Goal: Information Seeking & Learning: Learn about a topic

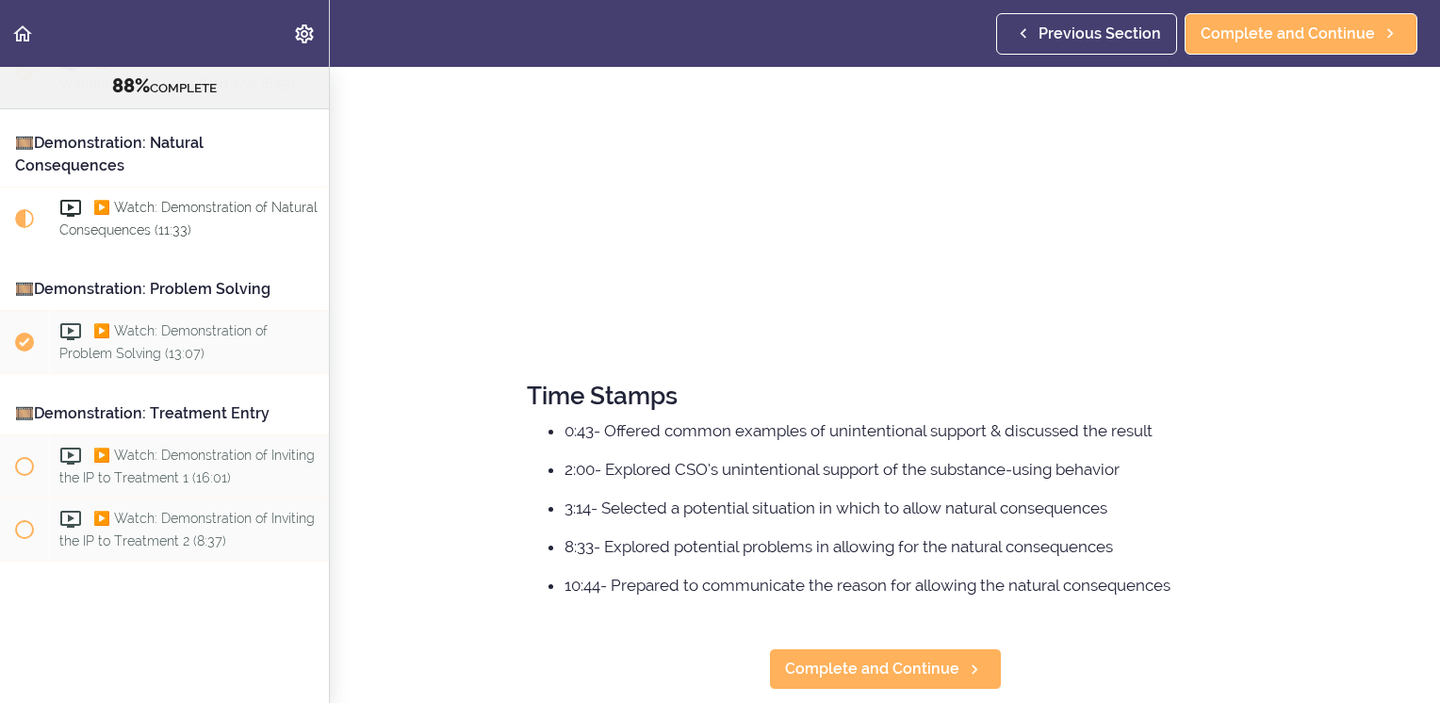
scroll to position [427, 0]
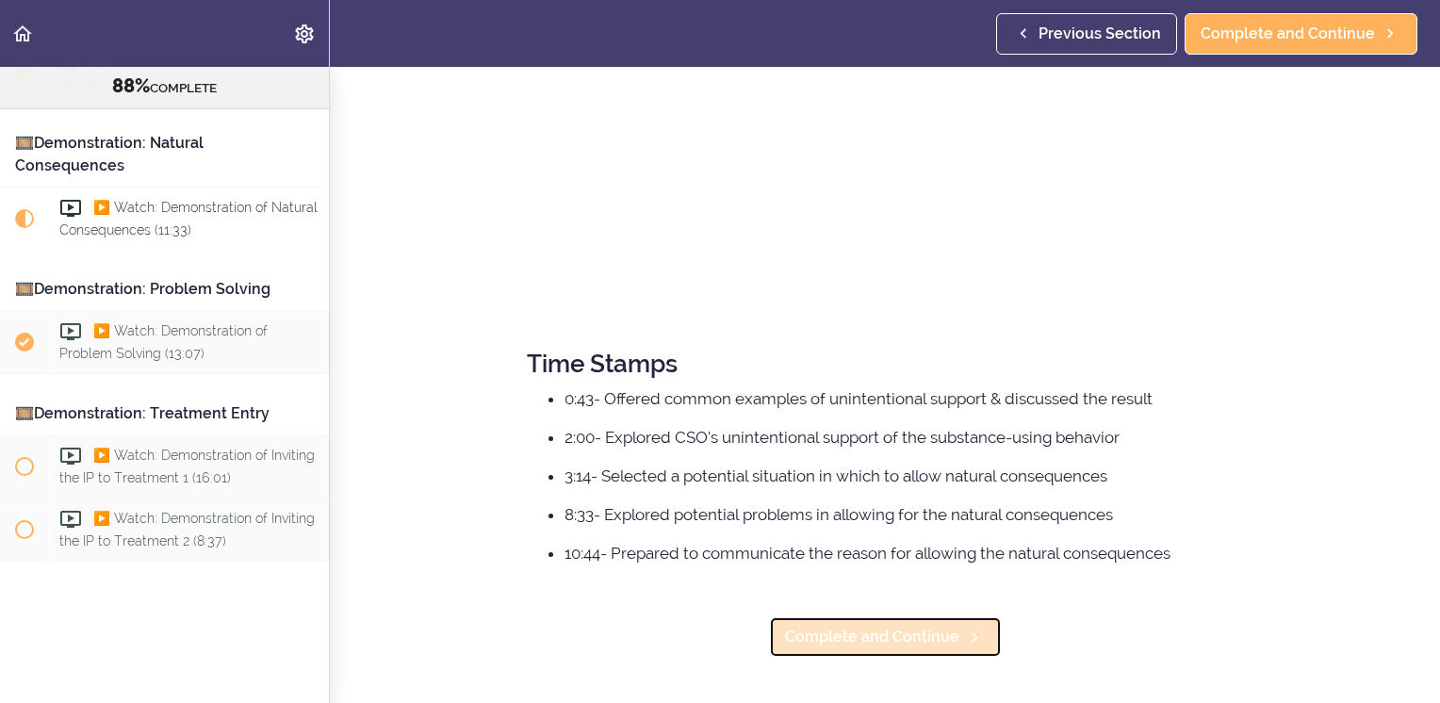
click at [868, 626] on span "Complete and Continue" at bounding box center [872, 637] width 174 height 23
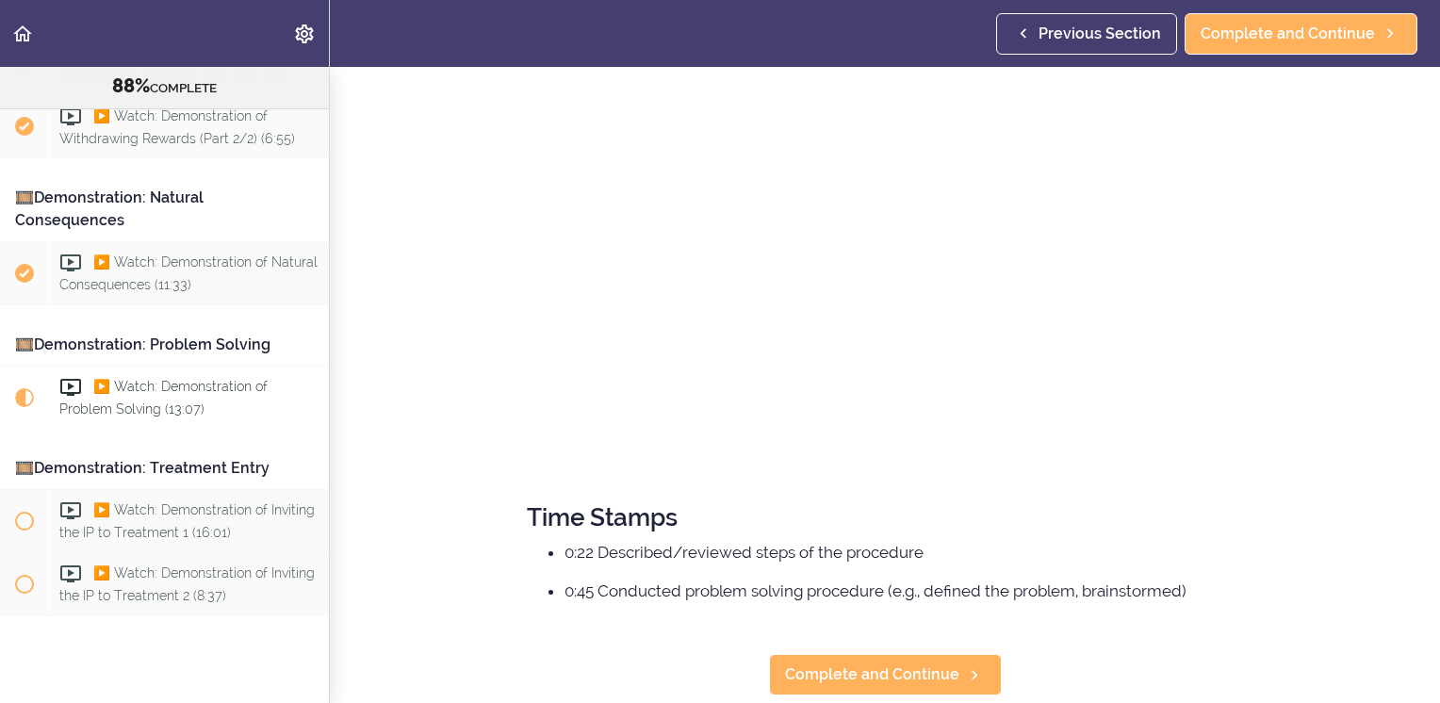
scroll to position [388, 0]
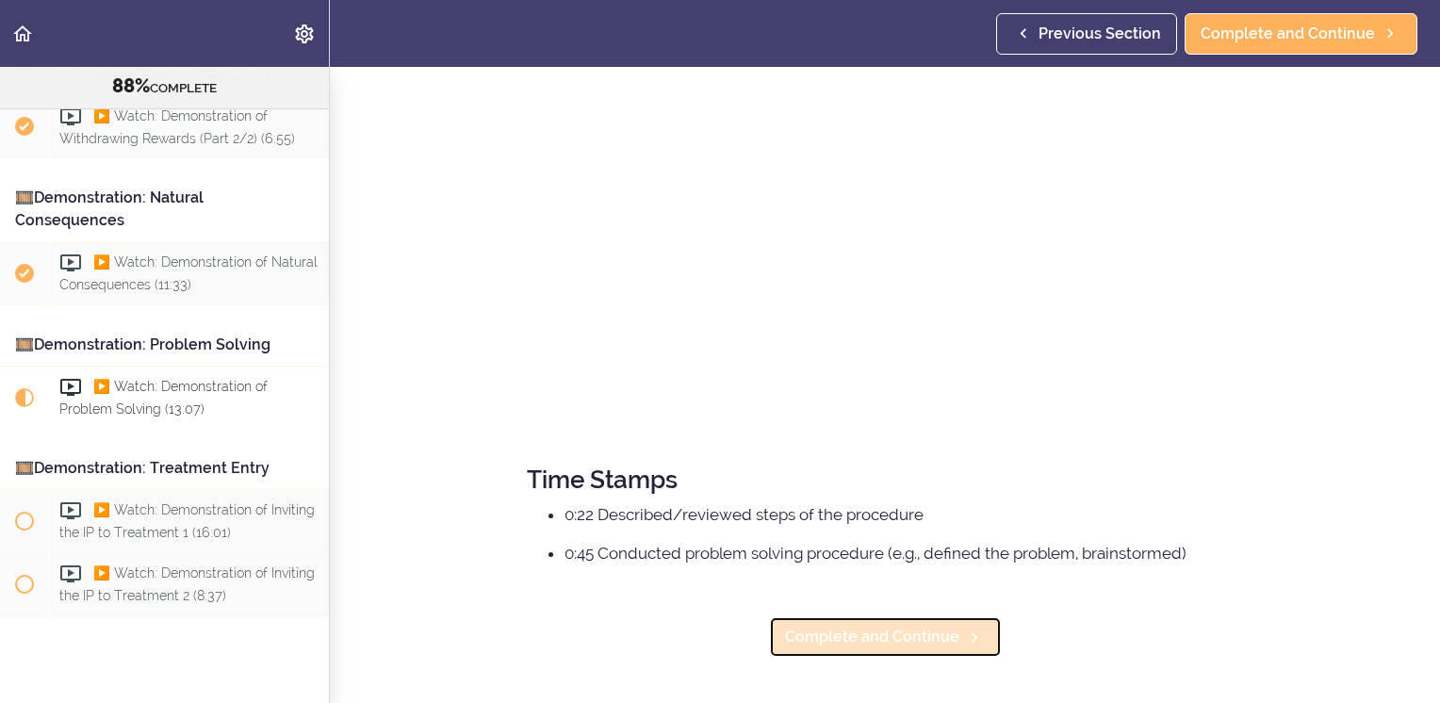
click at [905, 632] on span "Complete and Continue" at bounding box center [872, 637] width 174 height 23
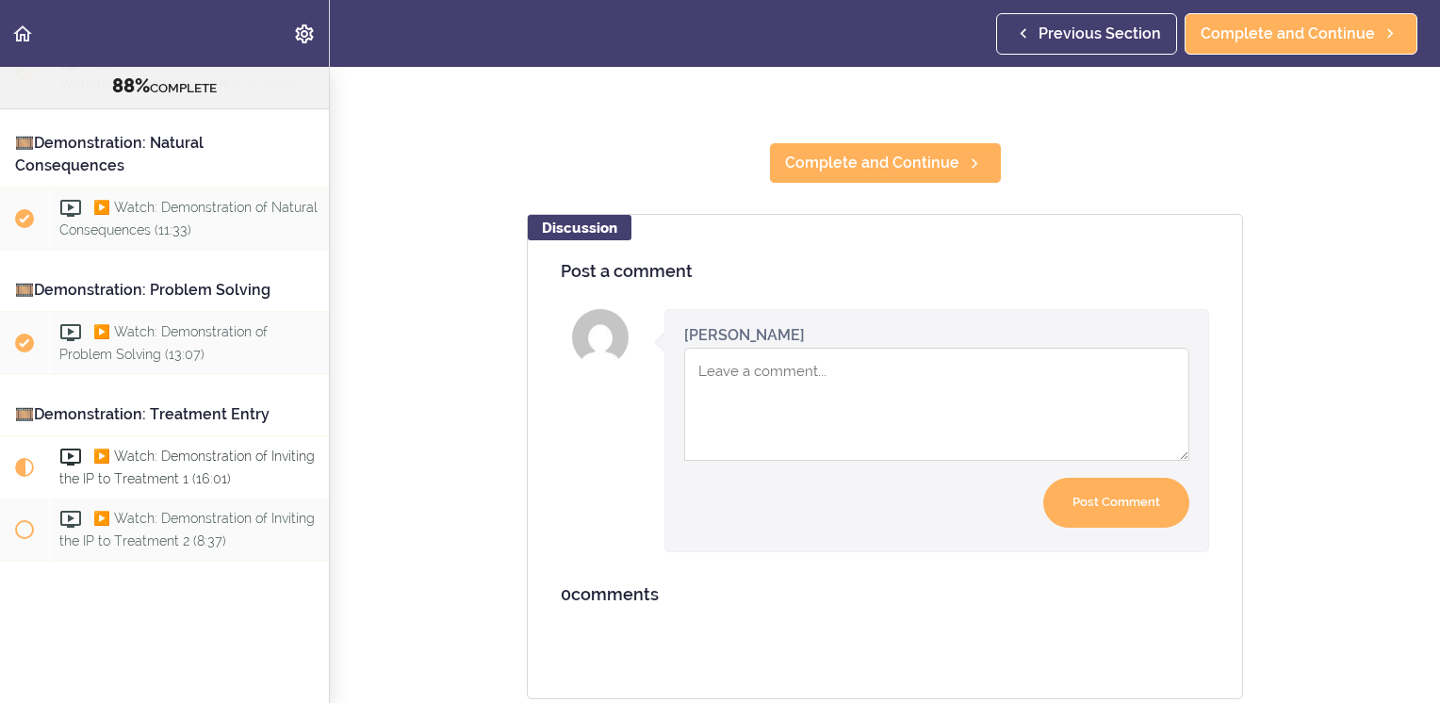
scroll to position [894, 0]
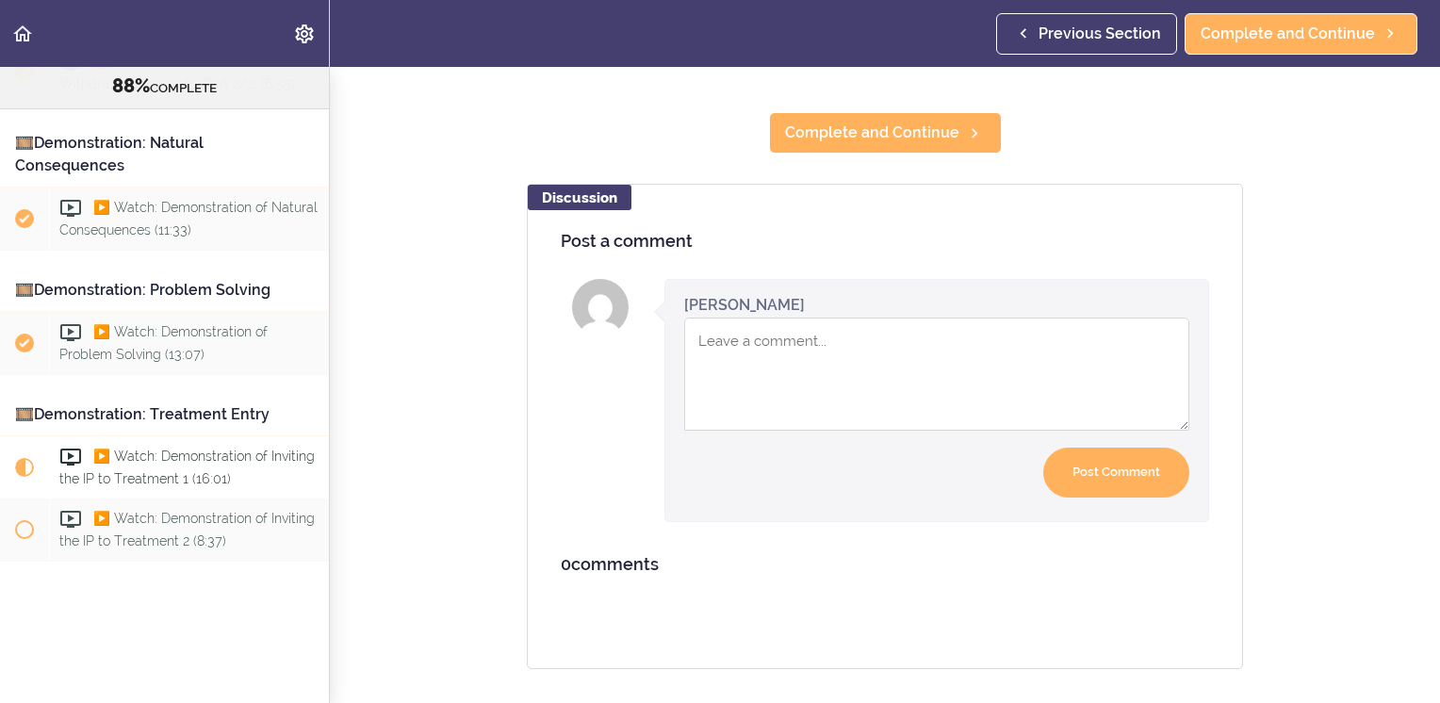
click at [879, 362] on textarea "Comment box" at bounding box center [936, 374] width 505 height 113
drag, startPoint x: 879, startPoint y: 364, endPoint x: 758, endPoint y: 330, distance: 125.4
click at [758, 330] on textarea "Active listerner," at bounding box center [936, 374] width 505 height 113
click at [691, 332] on textarea "Active listener," at bounding box center [936, 374] width 505 height 113
drag, startPoint x: 881, startPoint y: 322, endPoint x: 841, endPoint y: 368, distance: 60.1
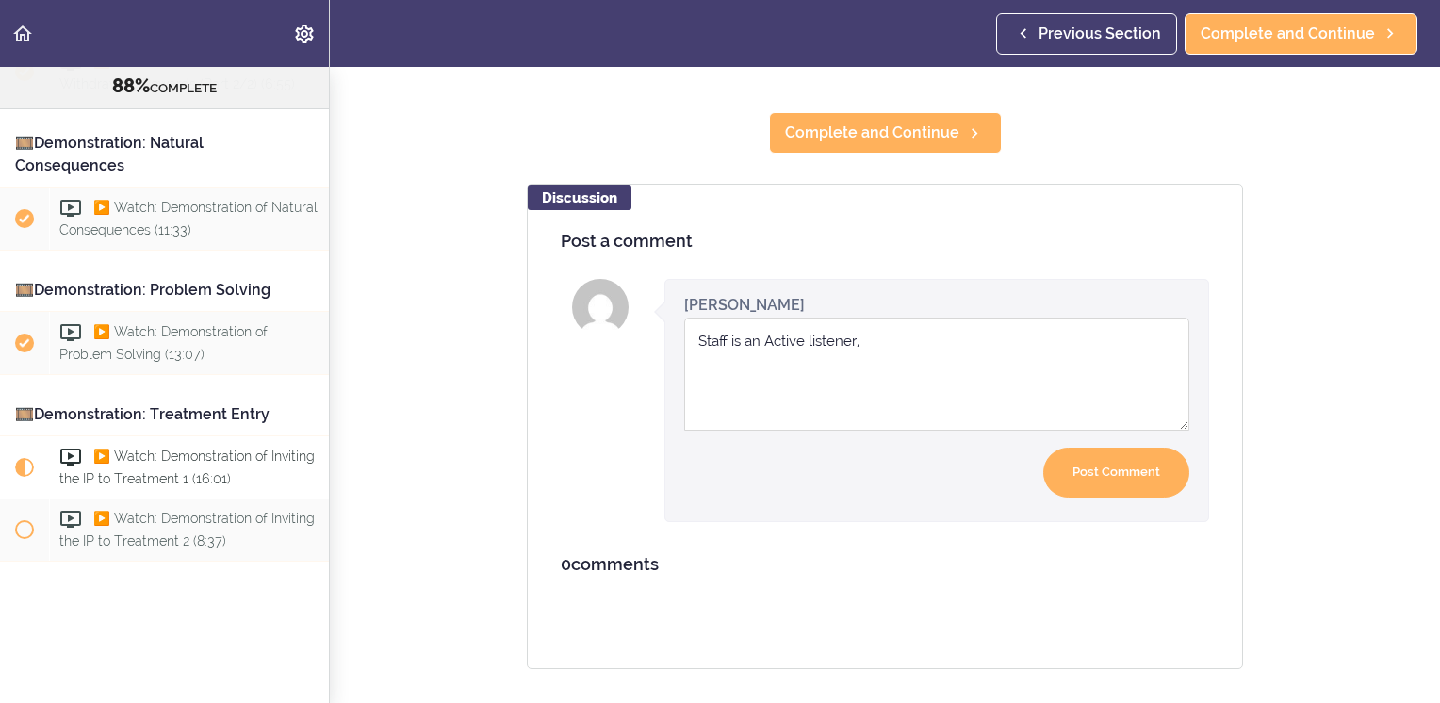
click at [841, 368] on textarea "Staff is an Active listener," at bounding box center [936, 374] width 505 height 113
click at [875, 324] on textarea "Staff is an Active listener," at bounding box center [936, 374] width 505 height 113
click at [1022, 340] on textarea "Staff is an Active listener, Staff is giving the CSO" at bounding box center [936, 374] width 505 height 113
click at [961, 382] on textarea "Staff is an Active listener, Staff is giving the CSO soultions." at bounding box center [936, 374] width 505 height 113
click at [1150, 335] on textarea "Staff is an Active listener, Staff is giving the CSO solutions for the IP.." at bounding box center [936, 374] width 505 height 113
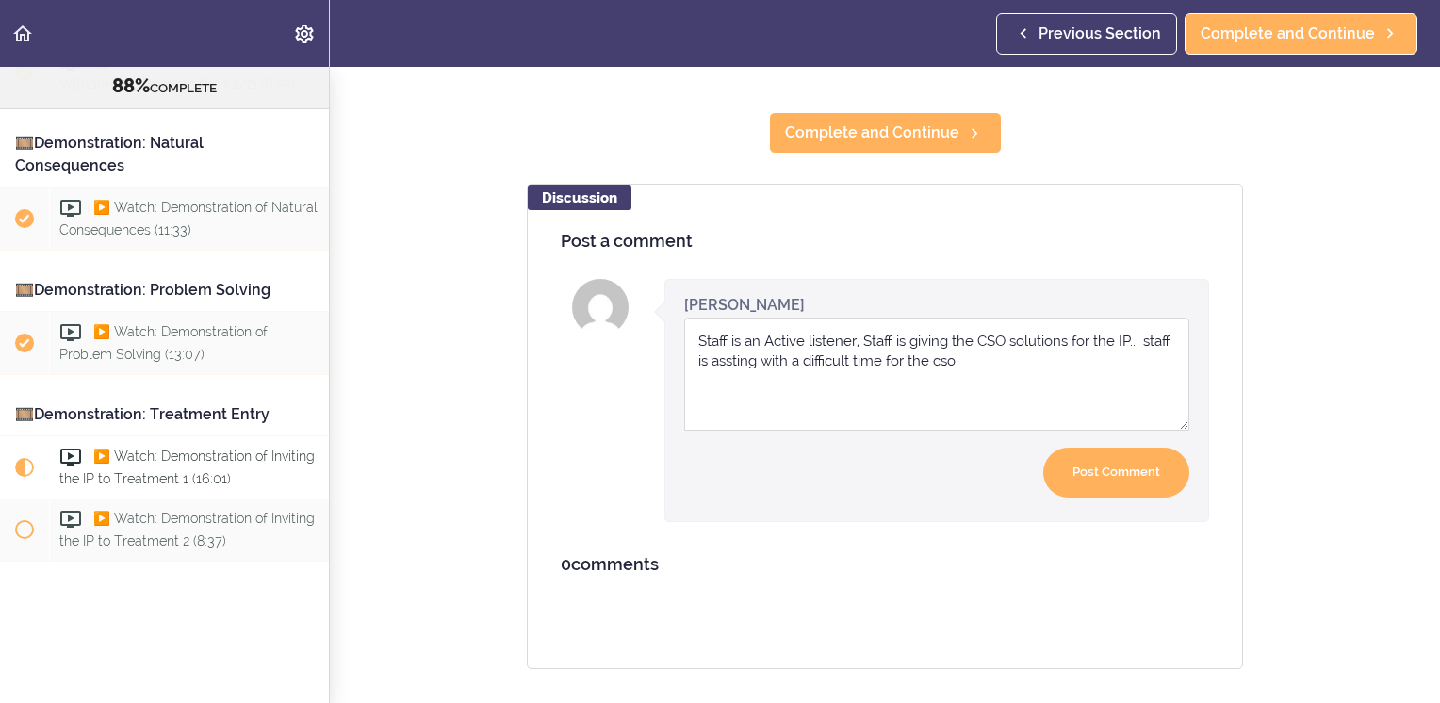
drag, startPoint x: 729, startPoint y: 357, endPoint x: 932, endPoint y: 384, distance: 205.3
click at [690, 398] on textarea "Staff is an Active listener, Staff is giving the CSO solutions for the IP.. sta…" at bounding box center [936, 374] width 505 height 113
click at [807, 387] on textarea "Staff is an Active listener, Staff is giving the CSO solutions for the IP.. sta…" at bounding box center [936, 374] width 505 height 113
click at [792, 349] on textarea "Staff is an Active listener, Staff is giving the CSO solutions for the IP.. sta…" at bounding box center [936, 374] width 505 height 113
drag, startPoint x: 1076, startPoint y: 354, endPoint x: 1078, endPoint y: 371, distance: 17.2
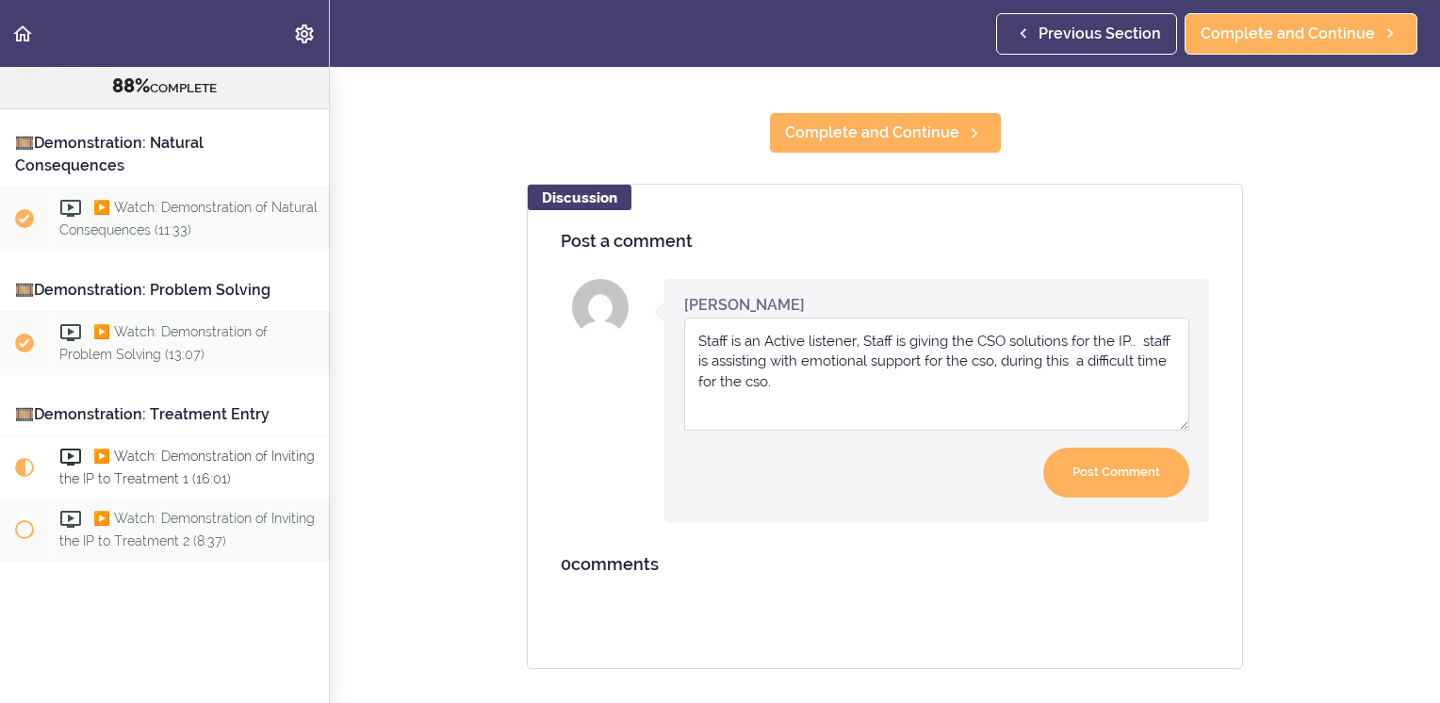
click at [1078, 371] on textarea "Staff is an Active listener, Staff is giving the CSO solutions for the IP.. sta…" at bounding box center [936, 374] width 505 height 113
click at [1079, 349] on textarea "Staff is an Active listener, Staff is giving the CSO solutions for the IP.. sta…" at bounding box center [936, 374] width 505 height 113
click at [933, 402] on textarea "Staff is an Active listener, Staff is giving the CSO solutions for the IP.. sta…" at bounding box center [936, 374] width 505 height 113
click at [778, 383] on textarea "Staff is an Active listener, Staff is giving the CSO solutions for the IP.. sta…" at bounding box center [936, 374] width 505 height 113
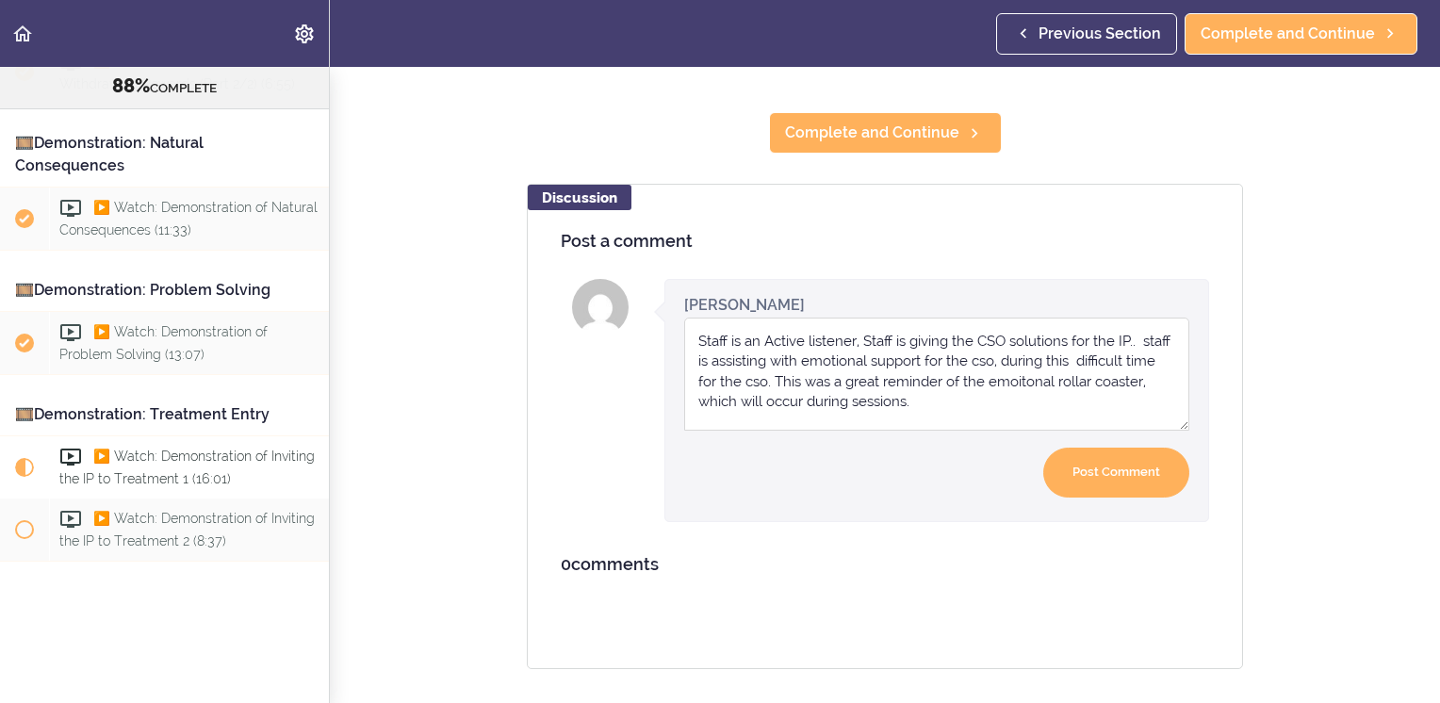
click at [1076, 411] on textarea "Staff is an Active listener, Staff is giving the CSO solutions for the IP.. sta…" at bounding box center [936, 374] width 505 height 113
click at [1007, 406] on textarea "Staff is an Active listener, Staff is giving the CSO solutions for the IP.. sta…" at bounding box center [936, 374] width 505 height 113
type textarea "Staff is an Active listener, Staff is giving the CSO solutions for the IP.. sta…"
click at [1091, 469] on input "Post Comment" at bounding box center [1117, 473] width 146 height 50
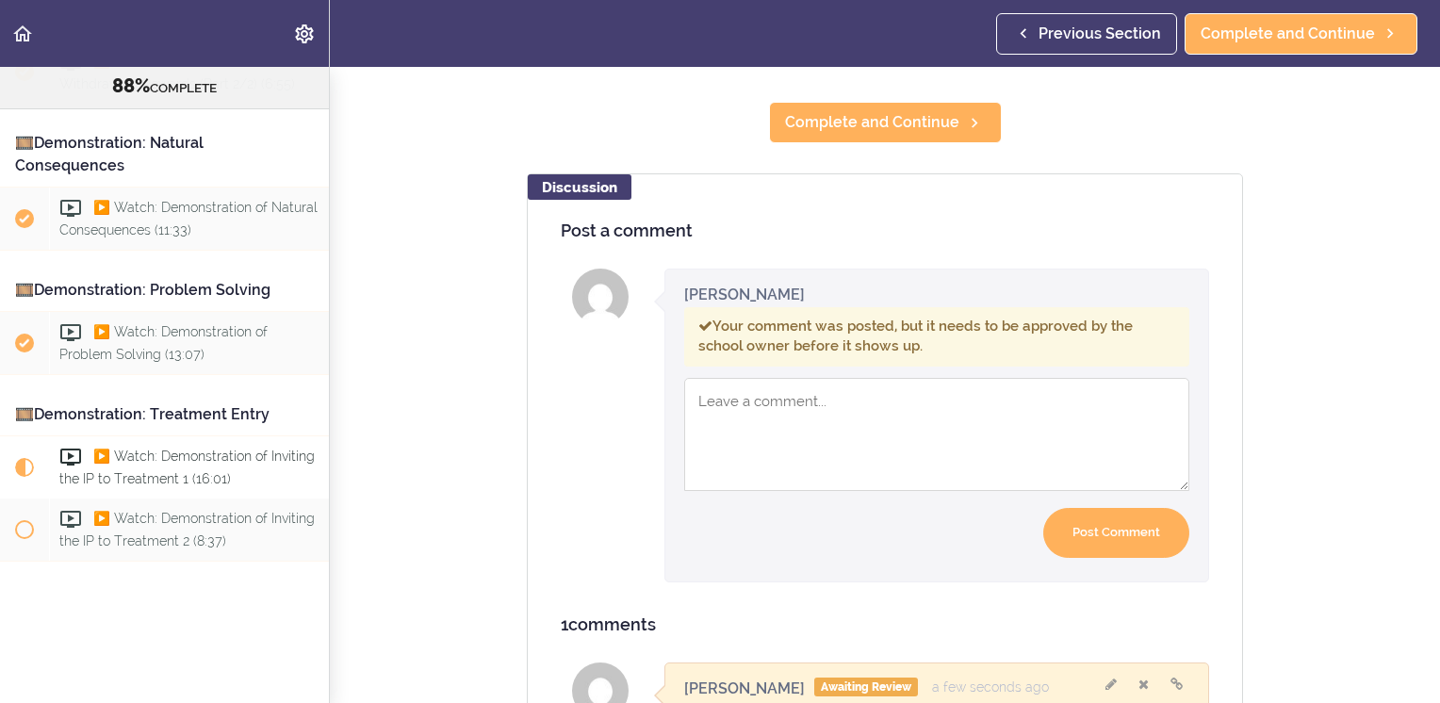
click at [1309, 365] on section "Resource: CRAFT Clinician Demonstrations 88% COMPLETE 🎞️Demonstration: Skills f…" at bounding box center [720, 385] width 1440 height 636
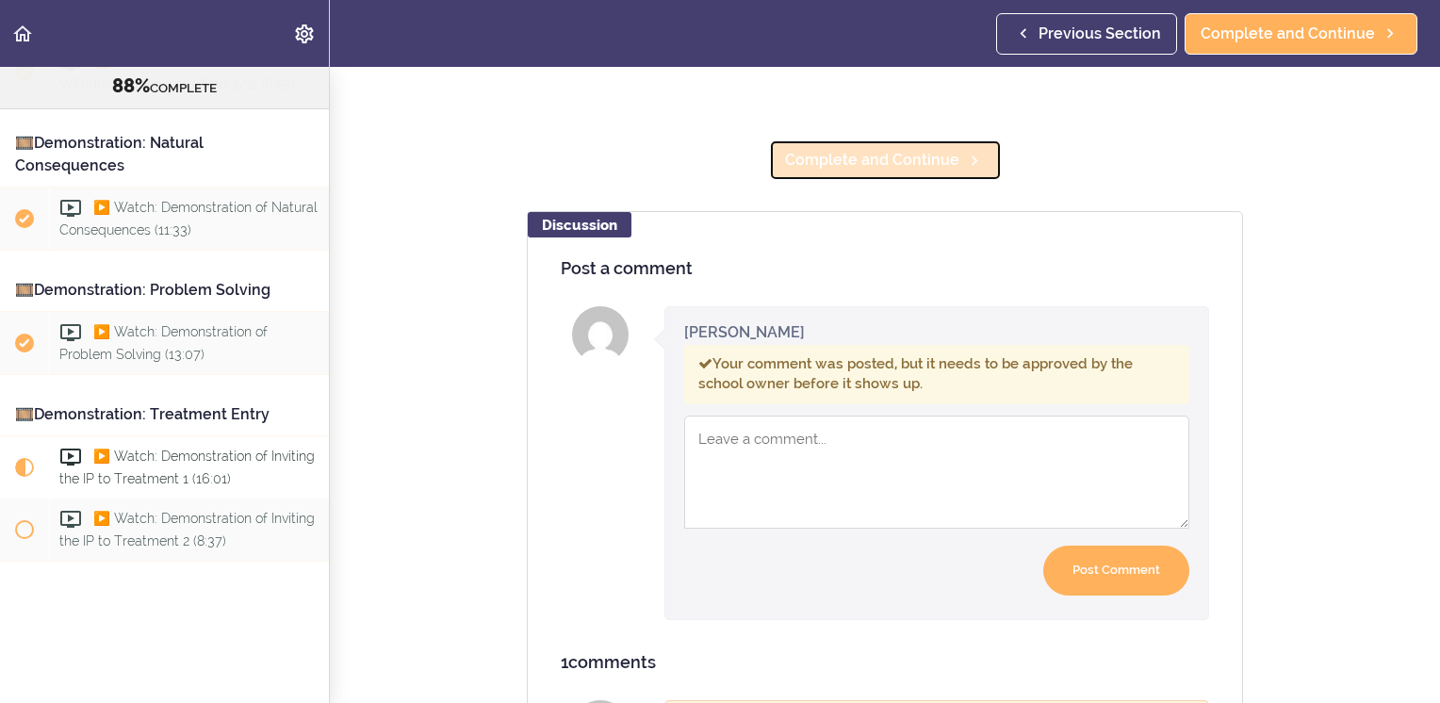
click at [842, 166] on span "Complete and Continue" at bounding box center [872, 160] width 174 height 23
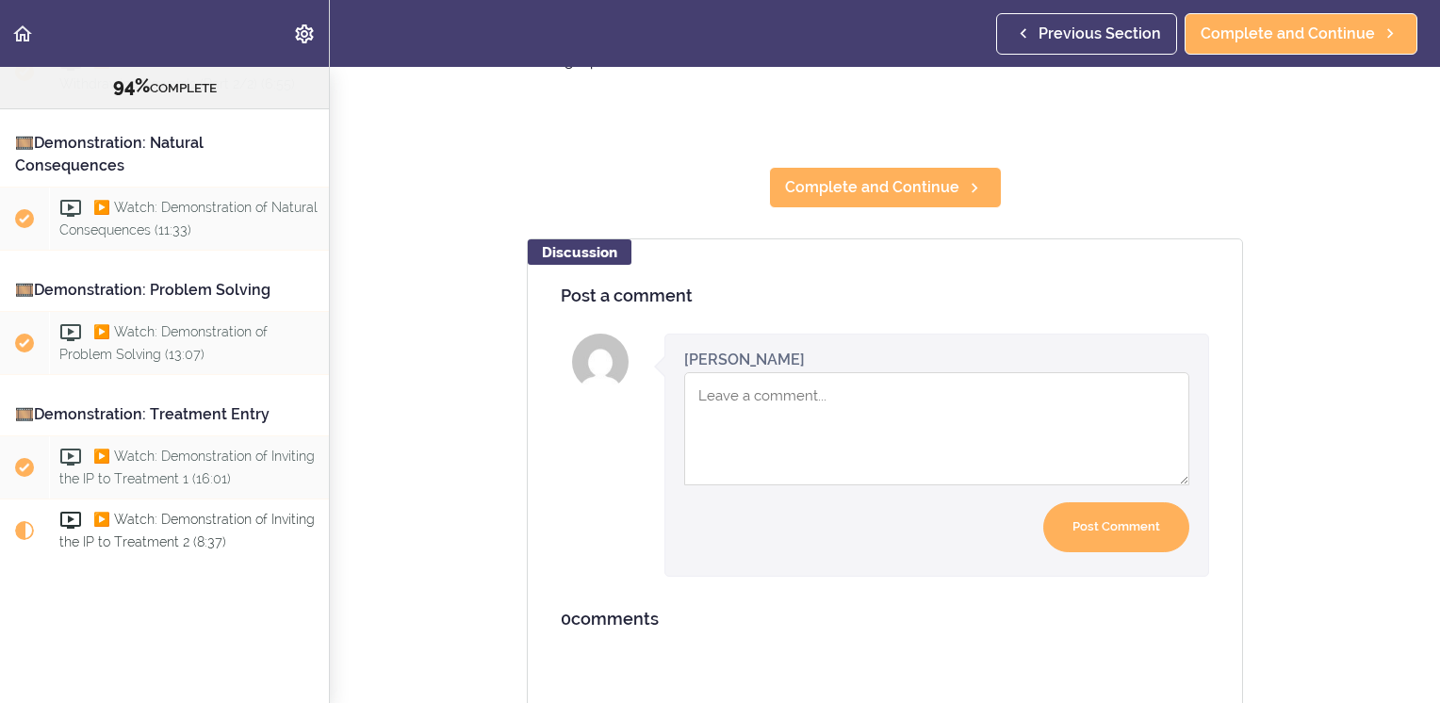
scroll to position [836, 0]
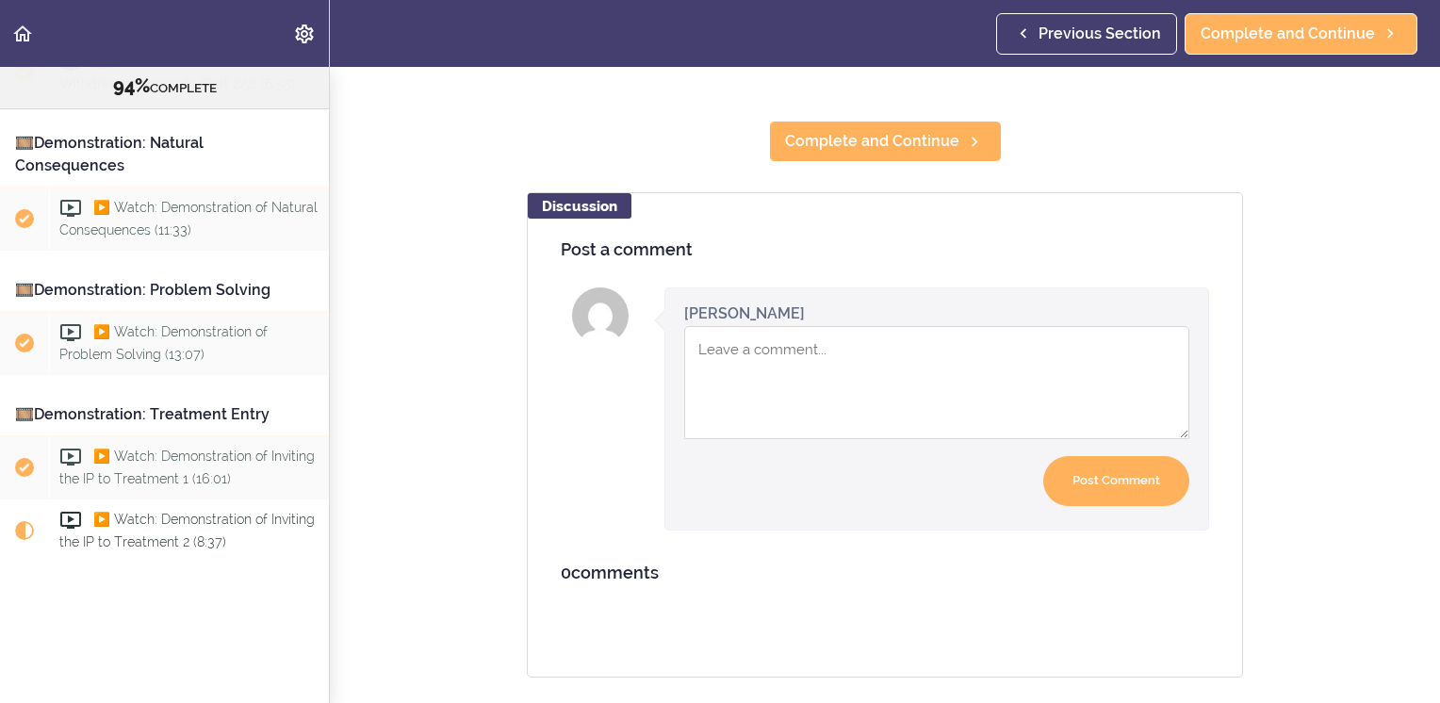
click at [797, 370] on textarea "Comment box" at bounding box center [936, 382] width 505 height 113
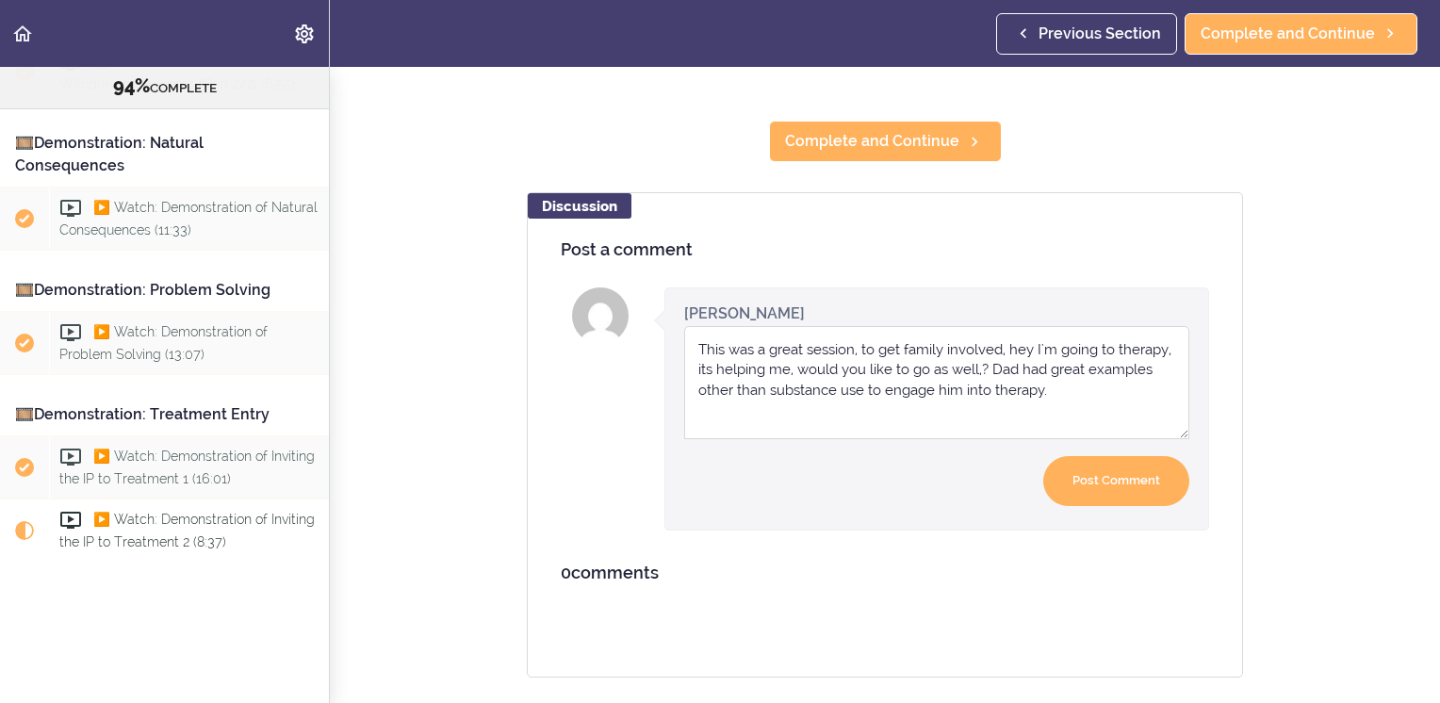
click at [1052, 403] on textarea "This was a great session, to get family involved, hey I'm going to therapy, its…" at bounding box center [936, 382] width 505 height 113
click at [928, 387] on textarea "This was a great session, to get family involved, hey I'm going to therapy, its…" at bounding box center [936, 382] width 505 height 113
click at [984, 375] on textarea "This was a great session, to get family involved, hey I'm going to therapy, its…" at bounding box center [936, 382] width 505 height 113
click at [990, 394] on textarea "This was a great session, to get family involved, hey I'm going to therapy, its…" at bounding box center [936, 382] width 505 height 113
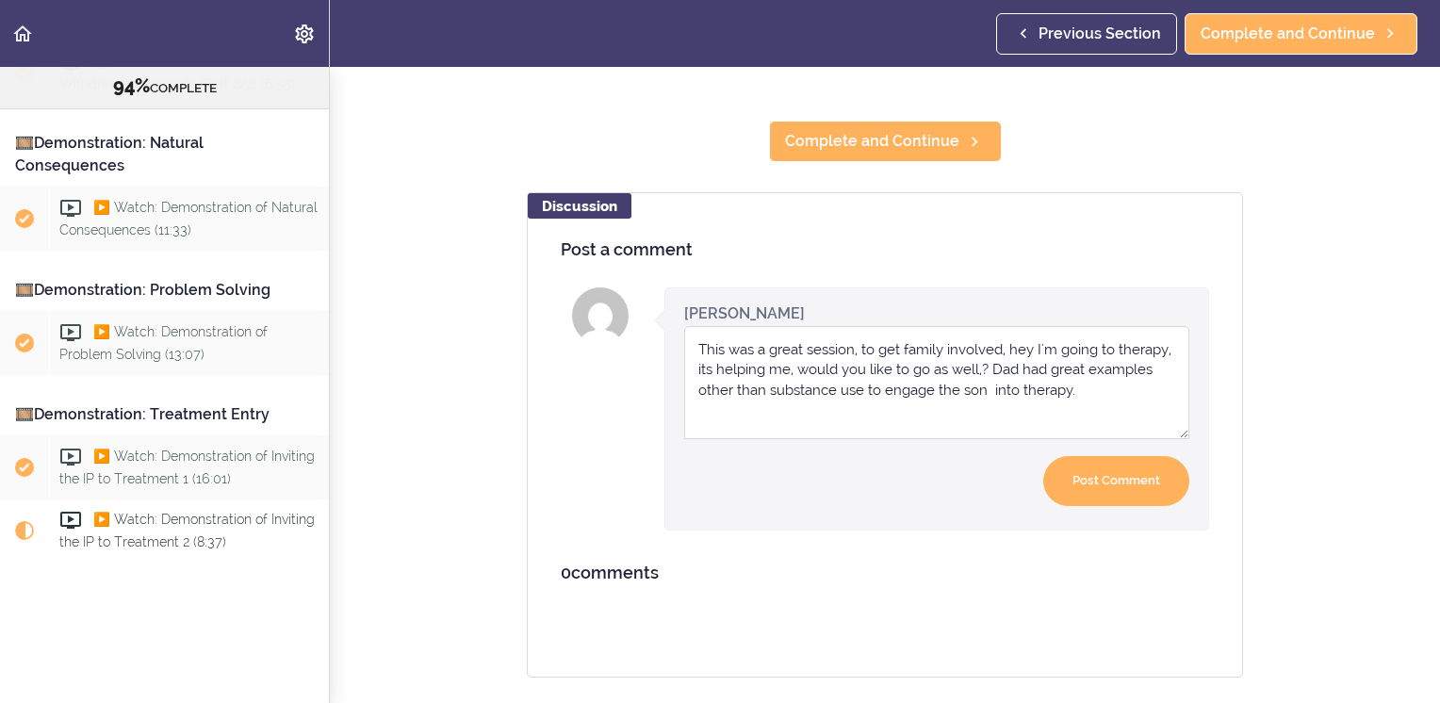
click at [1094, 400] on textarea "This was a great session, to get family involved, hey I'm going to therapy, its…" at bounding box center [936, 382] width 505 height 113
click at [922, 417] on textarea "This was a great session, to get family involved, hey I'm going to therapy, its…" at bounding box center [936, 382] width 505 height 113
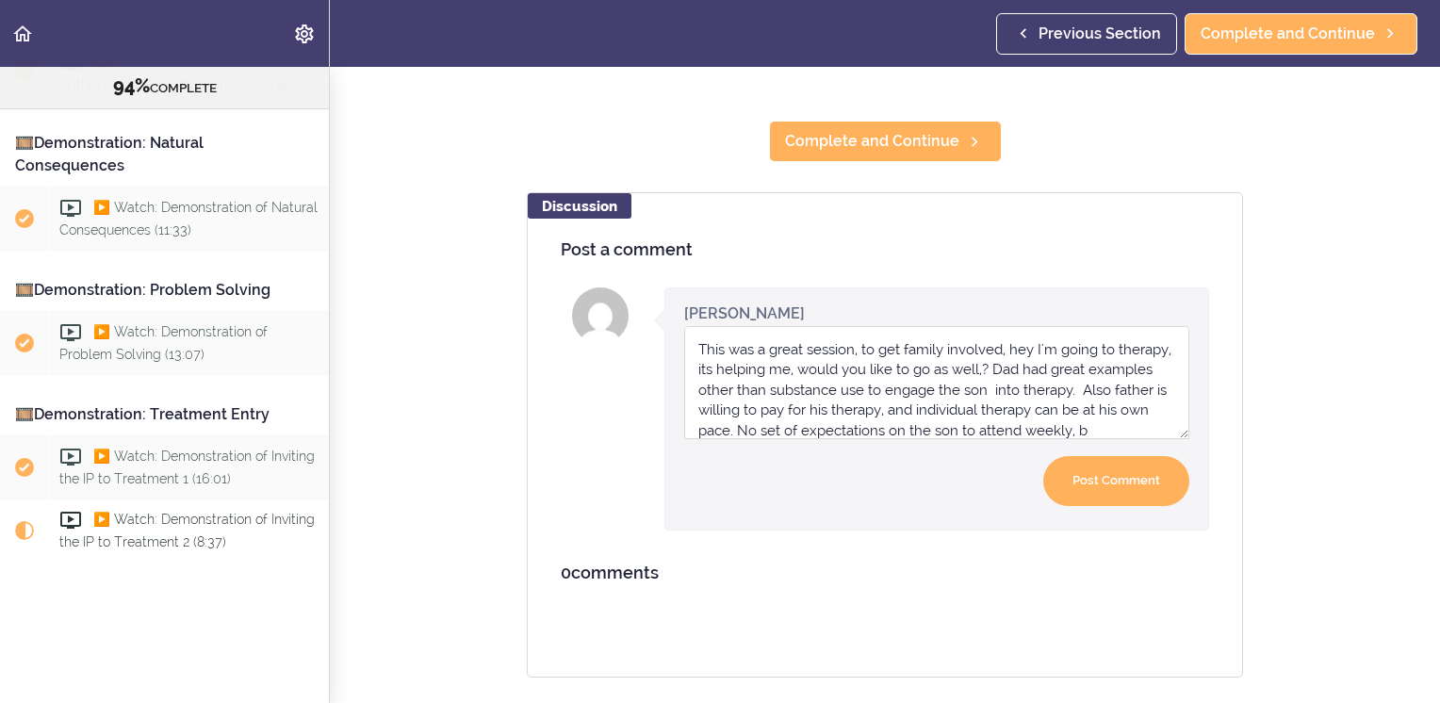
scroll to position [21, 0]
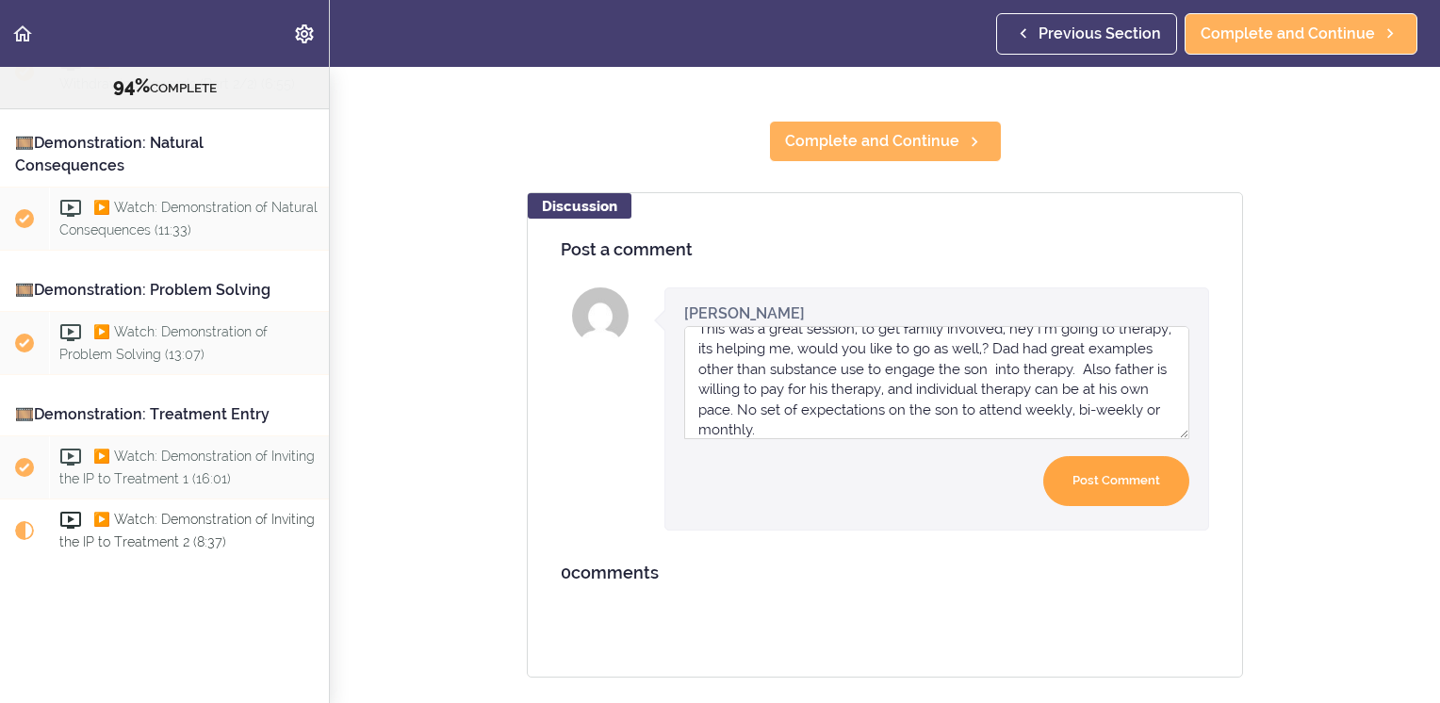
type textarea "This was a great session, to get family involved, hey I'm going to therapy, its…"
click at [1087, 470] on input "Post Comment" at bounding box center [1117, 481] width 146 height 50
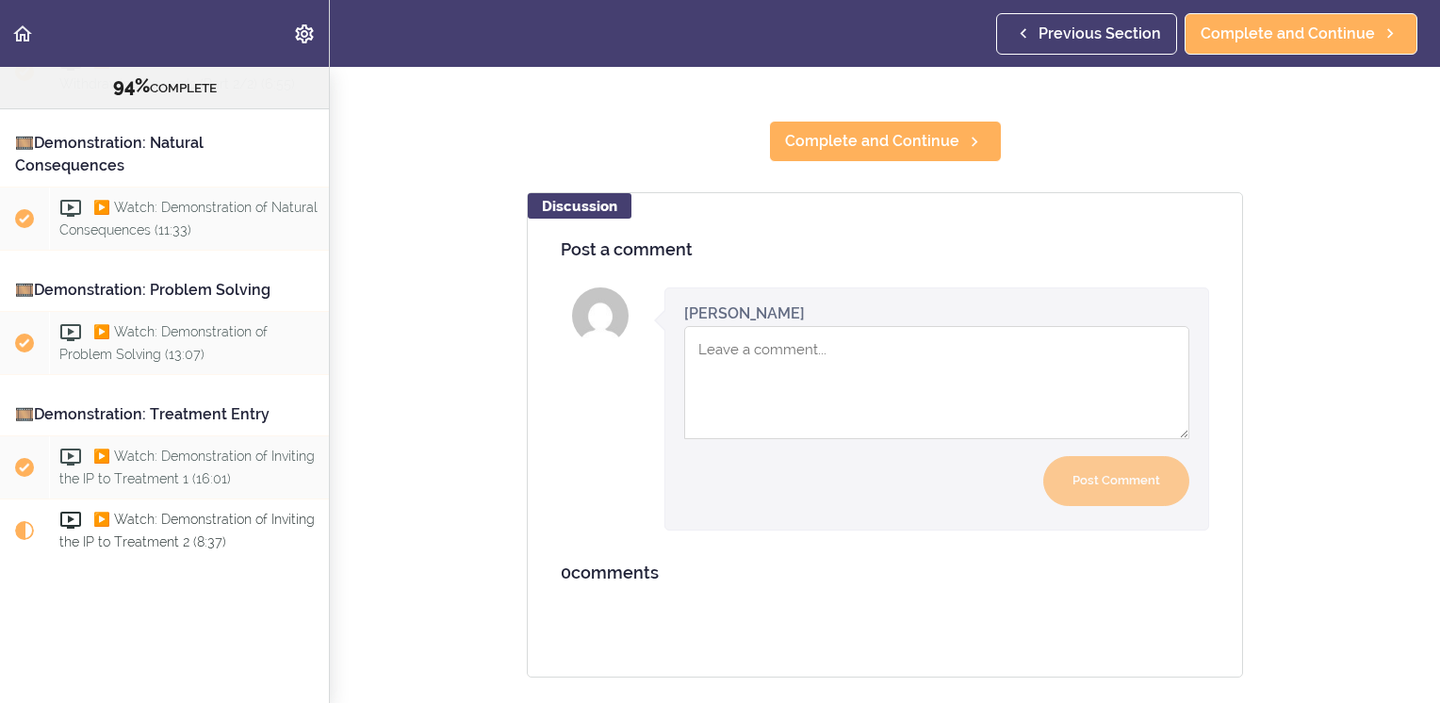
scroll to position [0, 0]
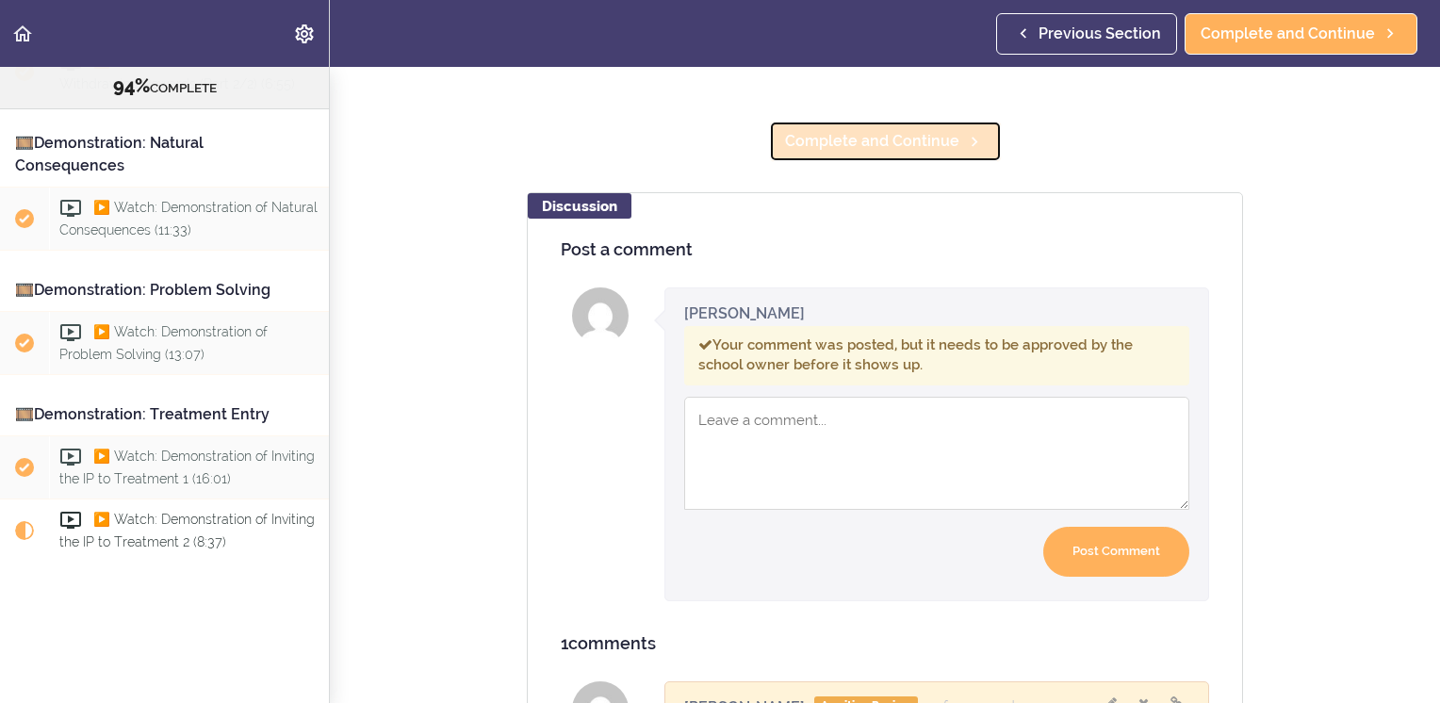
click at [823, 145] on span "Complete and Continue" at bounding box center [872, 141] width 174 height 23
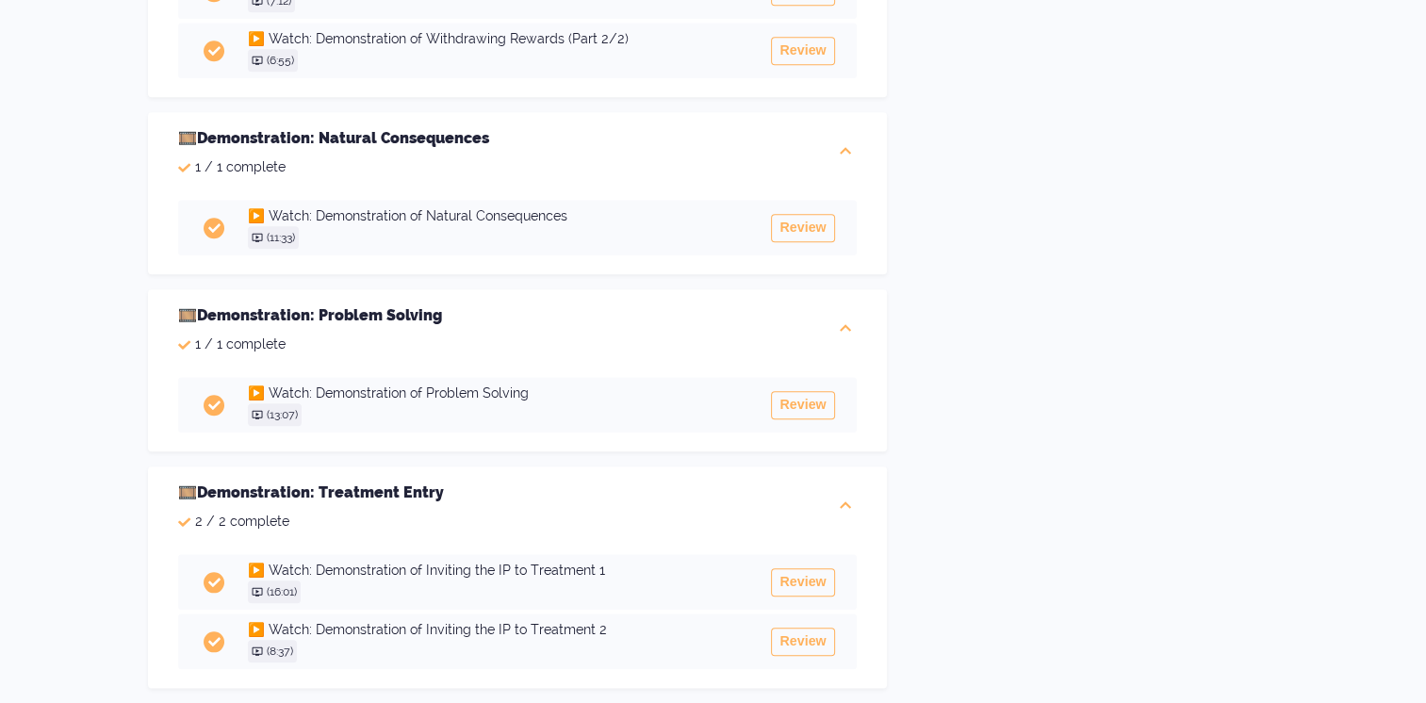
scroll to position [2033, 0]
drag, startPoint x: 1431, startPoint y: 586, endPoint x: 1088, endPoint y: 230, distance: 494.7
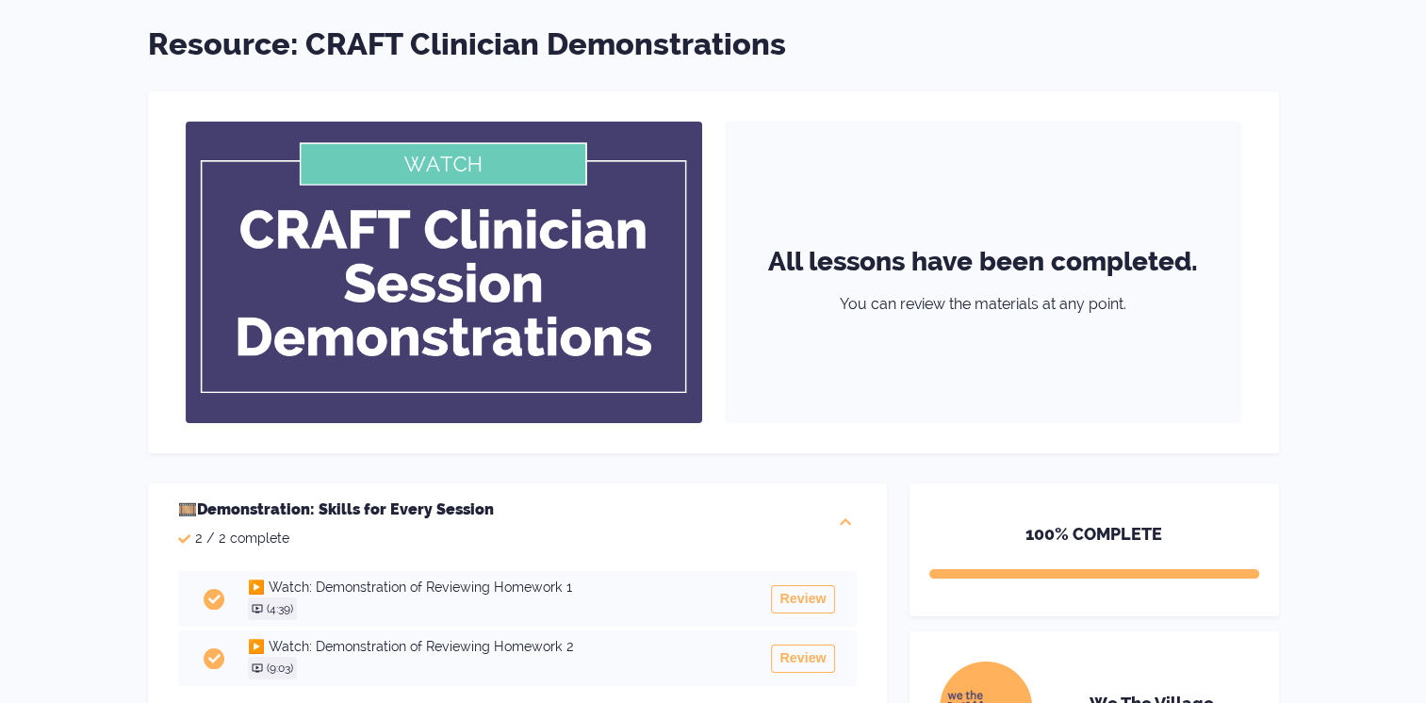
scroll to position [93, 0]
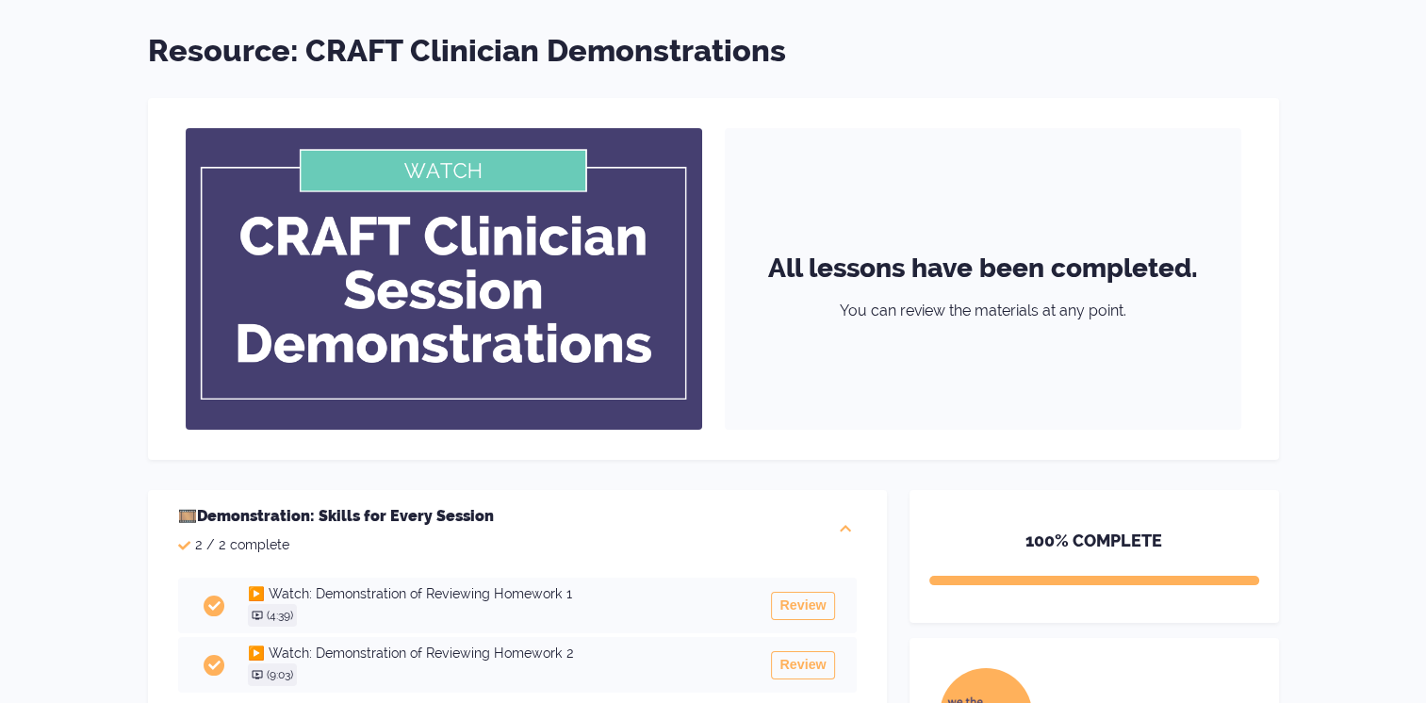
click at [412, 201] on img at bounding box center [444, 279] width 517 height 302
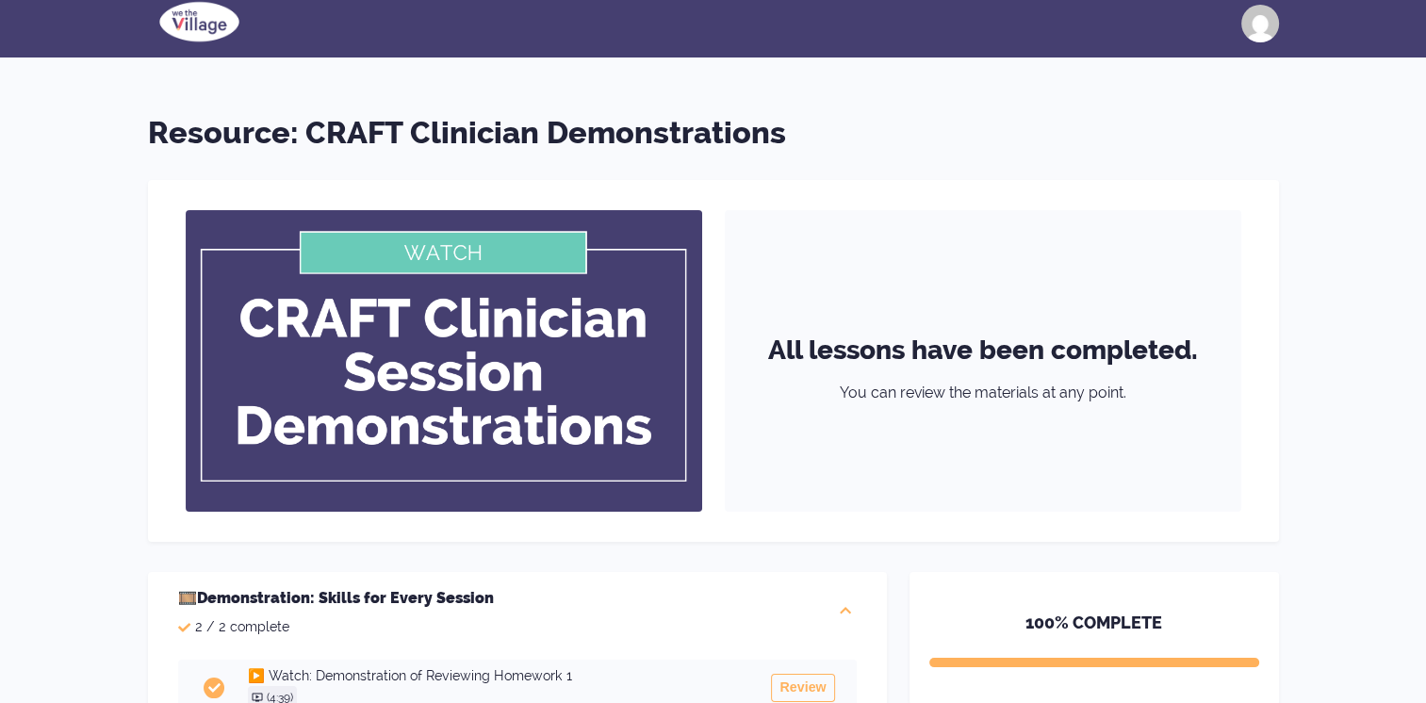
scroll to position [0, 0]
